Goal: Navigation & Orientation: Find specific page/section

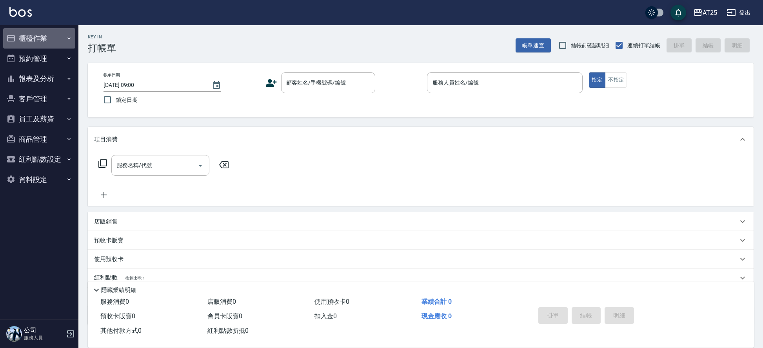
click at [65, 33] on button "櫃檯作業" at bounding box center [39, 38] width 72 height 20
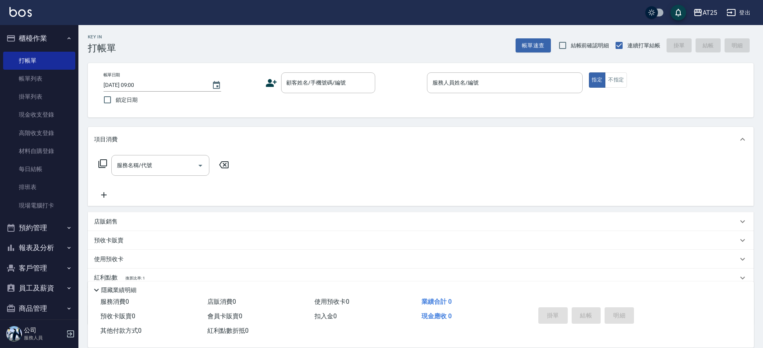
drag, startPoint x: 40, startPoint y: 80, endPoint x: 184, endPoint y: 3, distance: 162.9
click at [40, 80] on link "帳單列表" at bounding box center [39, 79] width 72 height 18
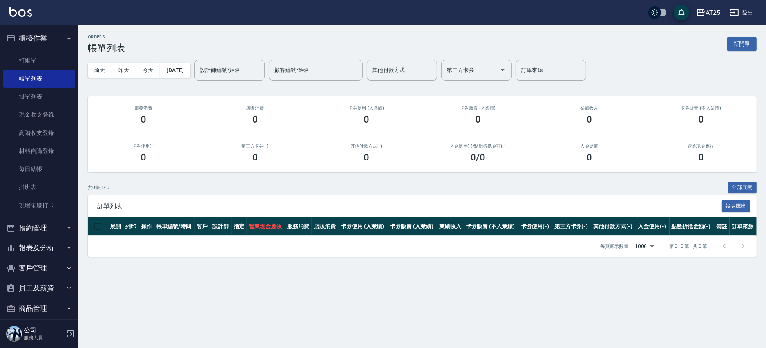
click at [52, 251] on button "報表及分析" at bounding box center [39, 248] width 72 height 20
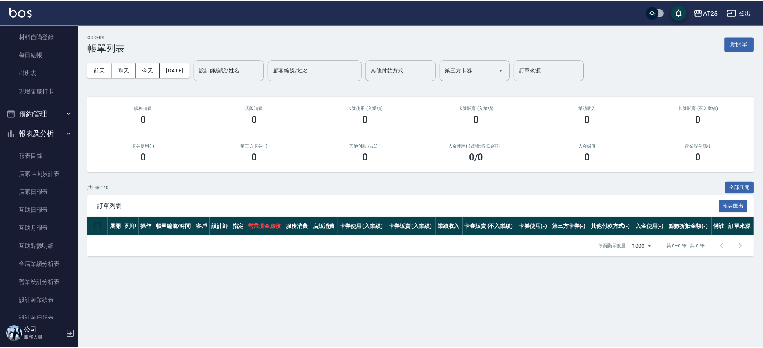
scroll to position [173, 0]
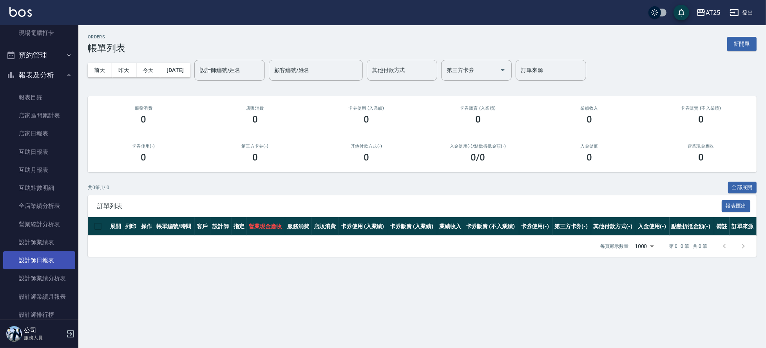
click at [48, 261] on link "設計師日報表" at bounding box center [39, 261] width 72 height 18
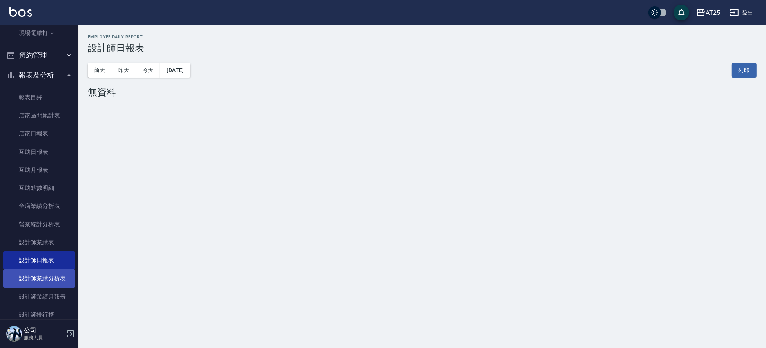
click at [47, 277] on link "設計師業績分析表" at bounding box center [39, 279] width 72 height 18
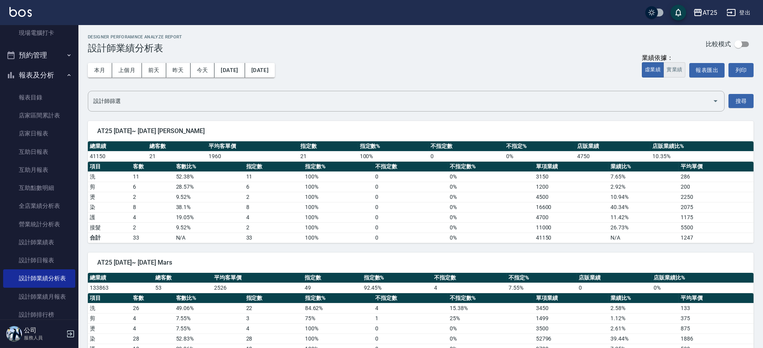
click at [668, 70] on button "實業績" at bounding box center [674, 69] width 22 height 15
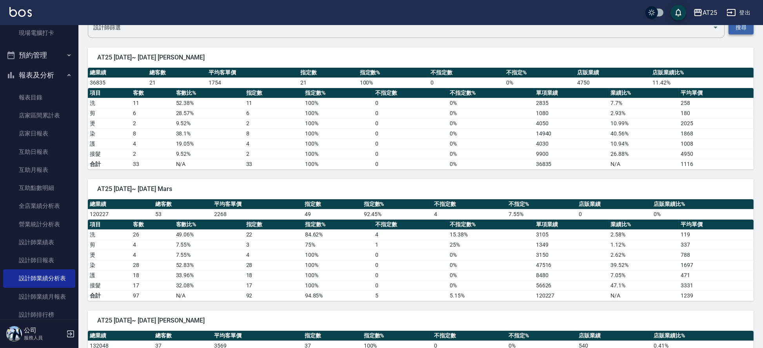
scroll to position [62, 0]
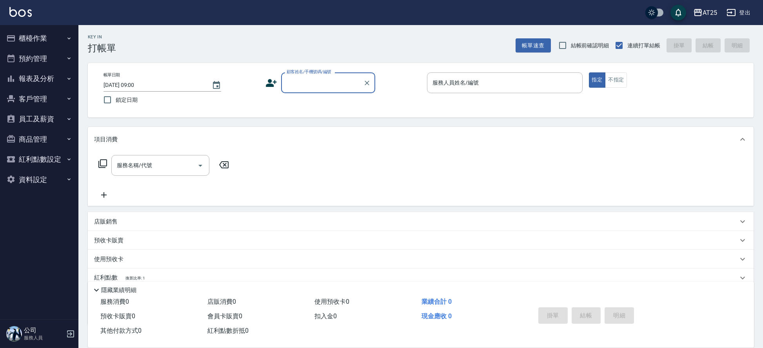
click at [37, 40] on button "櫃檯作業" at bounding box center [39, 38] width 72 height 20
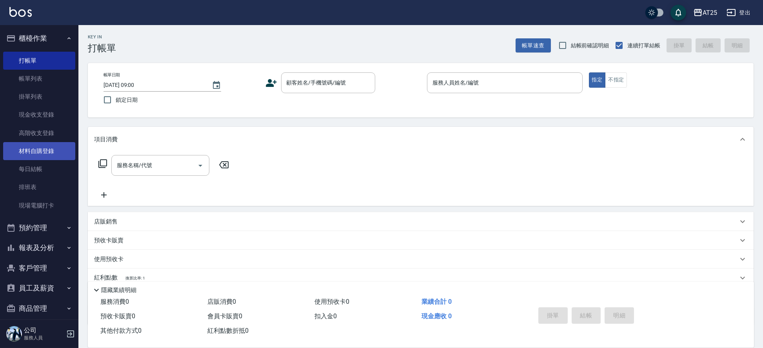
click at [47, 155] on link "材料自購登錄" at bounding box center [39, 151] width 72 height 18
